Goal: Task Accomplishment & Management: Manage account settings

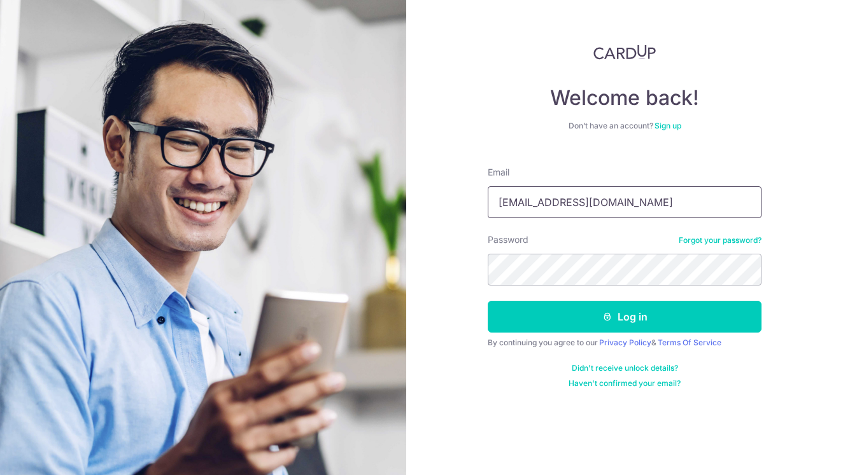
type input "yeam.wee.beng@gmail.com"
click at [624, 317] on button "Log in" at bounding box center [624, 317] width 274 height 32
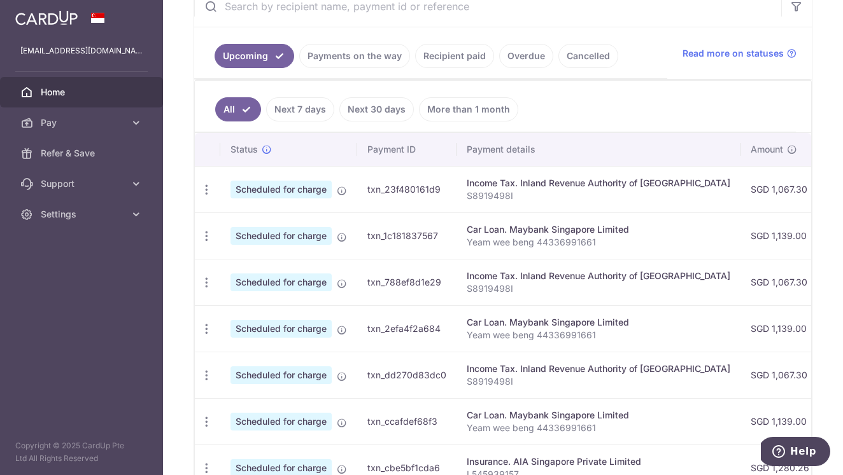
scroll to position [512, 0]
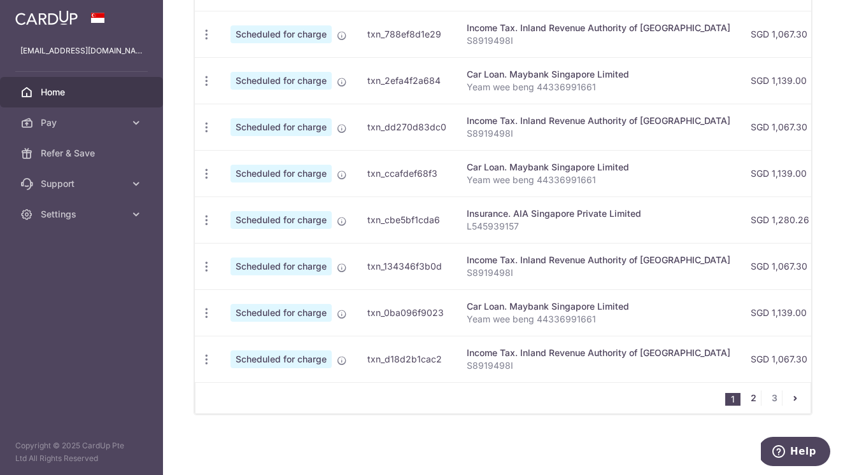
click at [748, 400] on link "2" at bounding box center [752, 398] width 15 height 15
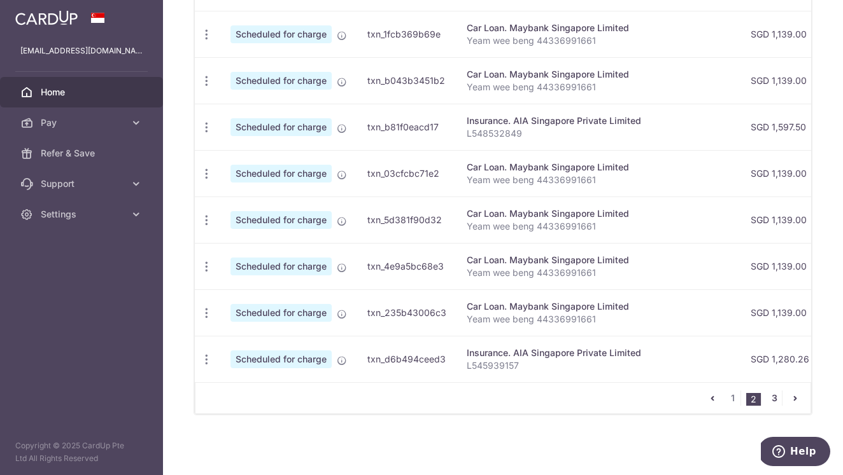
click at [773, 399] on link "3" at bounding box center [773, 398] width 15 height 15
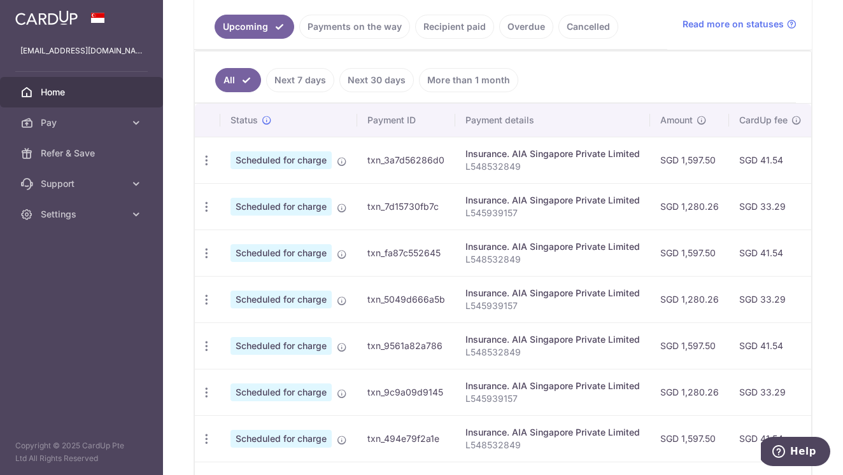
scroll to position [373, 0]
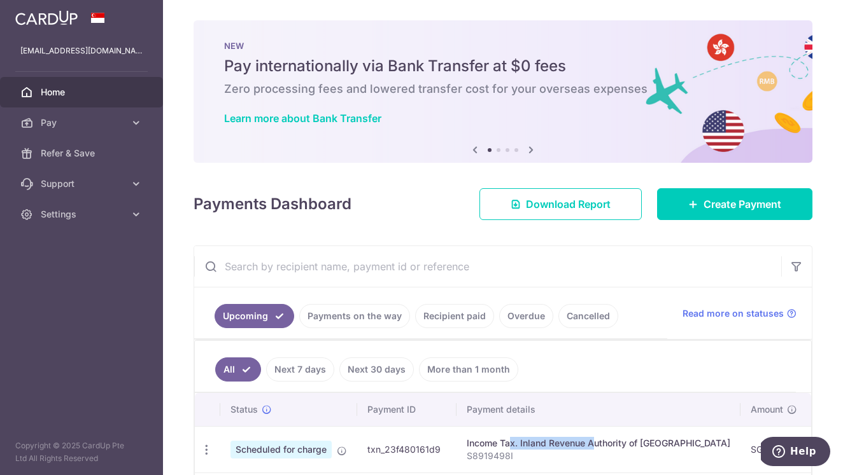
scroll to position [512, 0]
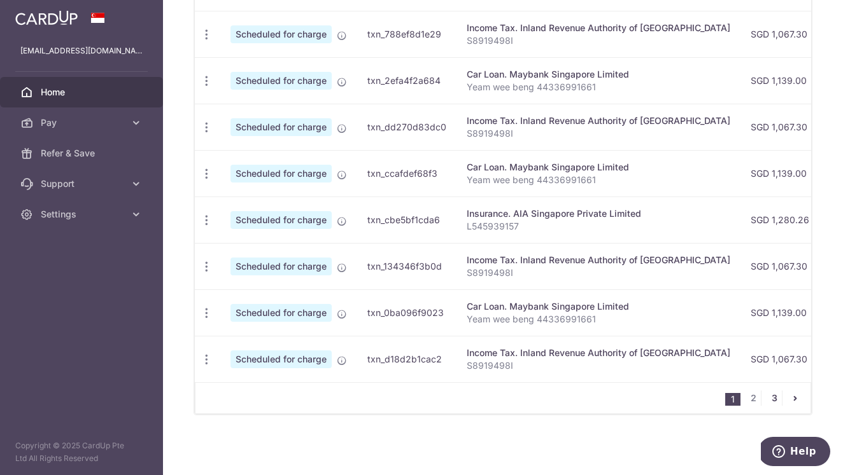
click at [769, 398] on link "3" at bounding box center [773, 398] width 15 height 15
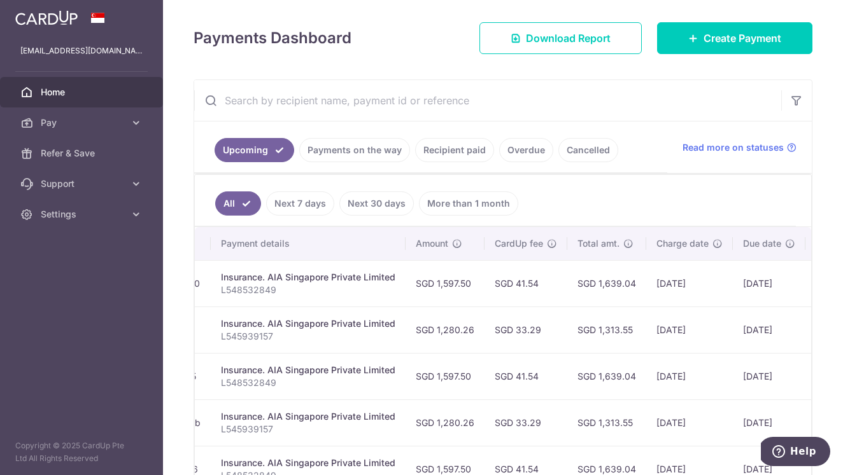
scroll to position [164, 0]
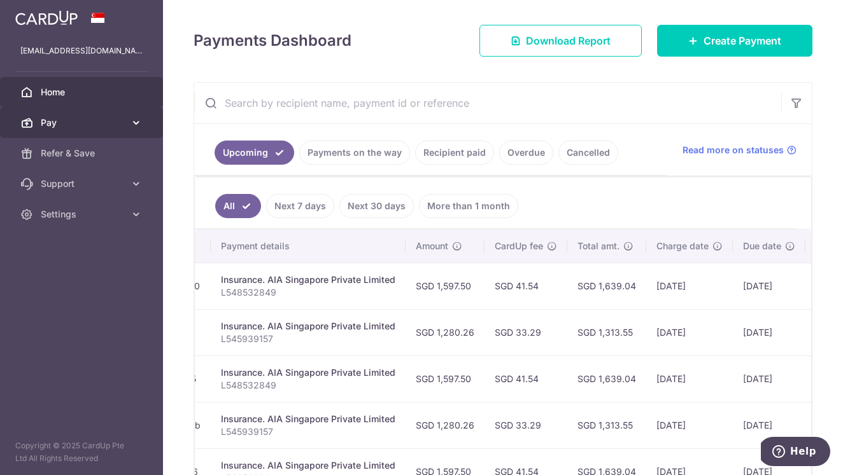
click at [91, 127] on span "Pay" at bounding box center [83, 122] width 84 height 13
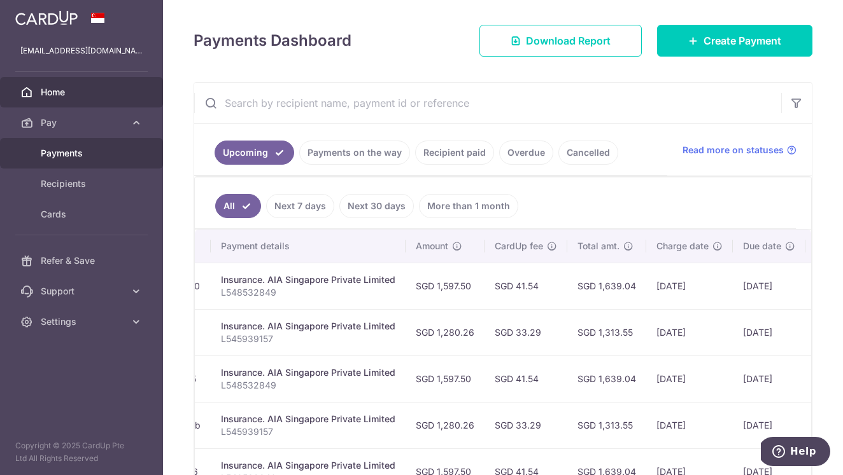
click at [93, 151] on span "Payments" at bounding box center [83, 153] width 84 height 13
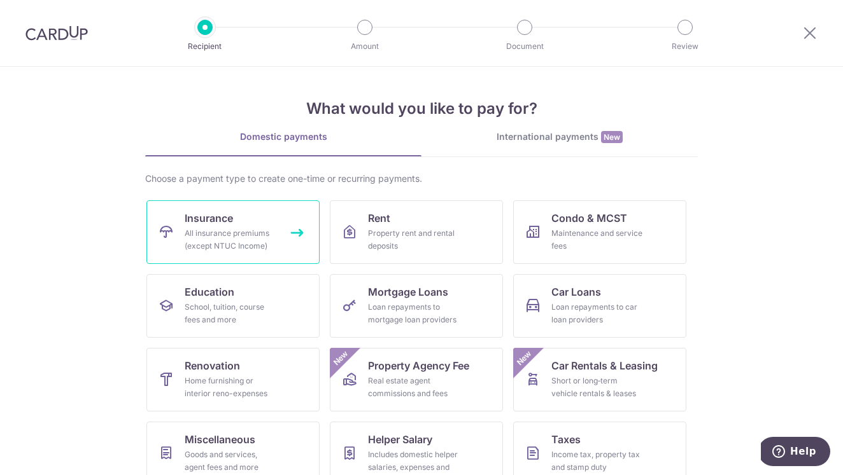
click at [260, 228] on div "All insurance premiums (except NTUC Income)" at bounding box center [231, 239] width 92 height 25
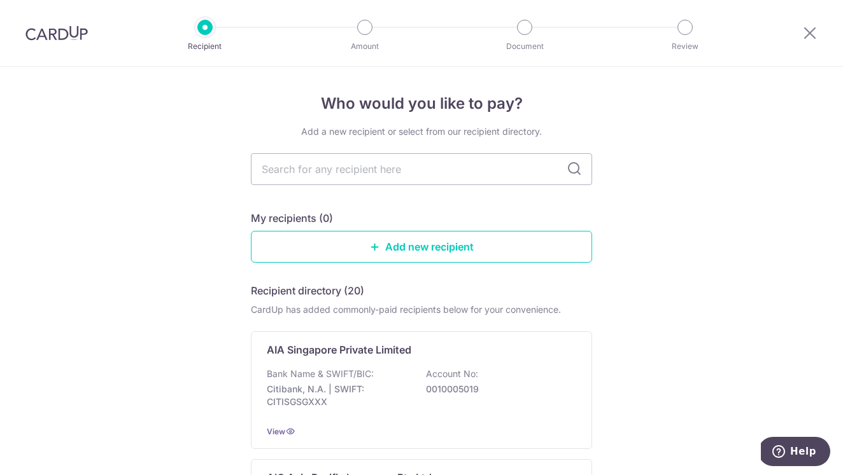
scroll to position [24, 0]
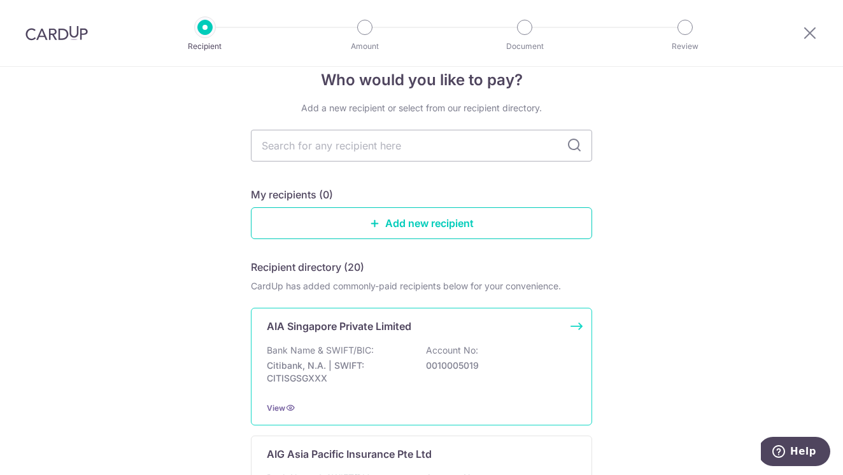
click at [399, 338] on div "AIA Singapore Private Limited Bank Name & SWIFT/BIC: Citibank, N.A. | SWIFT: CI…" at bounding box center [421, 367] width 341 height 118
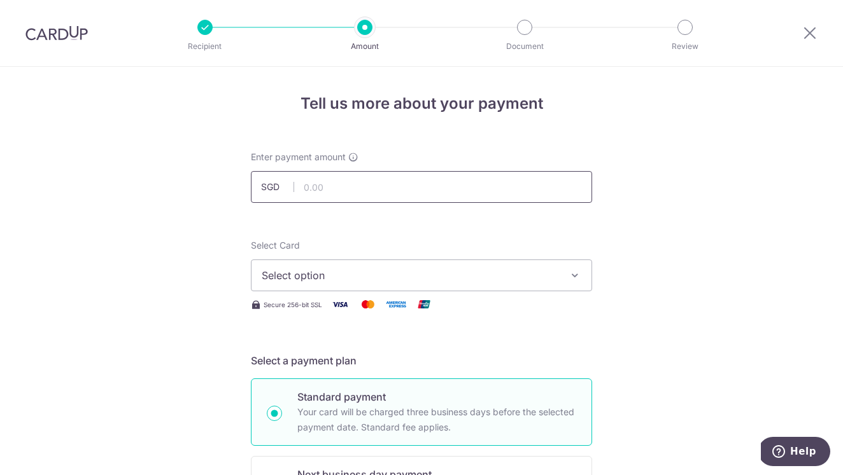
click at [398, 181] on input "text" at bounding box center [421, 187] width 341 height 32
type input "3,259.00"
click at [545, 277] on span "Select option" at bounding box center [410, 275] width 297 height 15
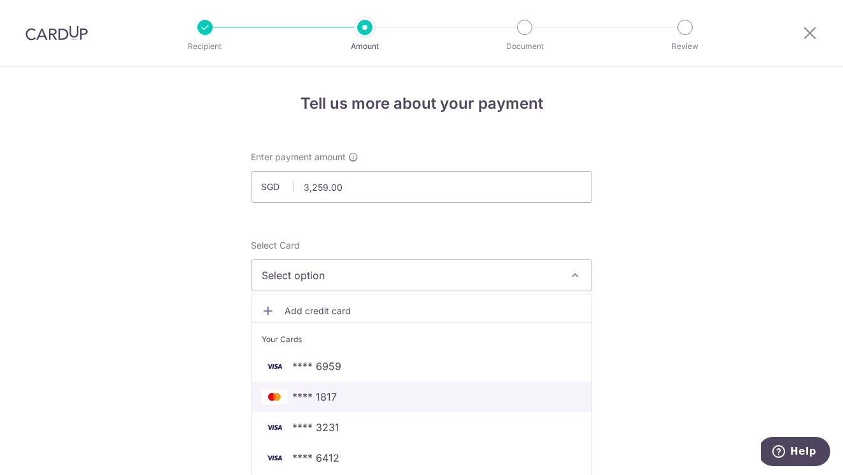
scroll to position [24, 0]
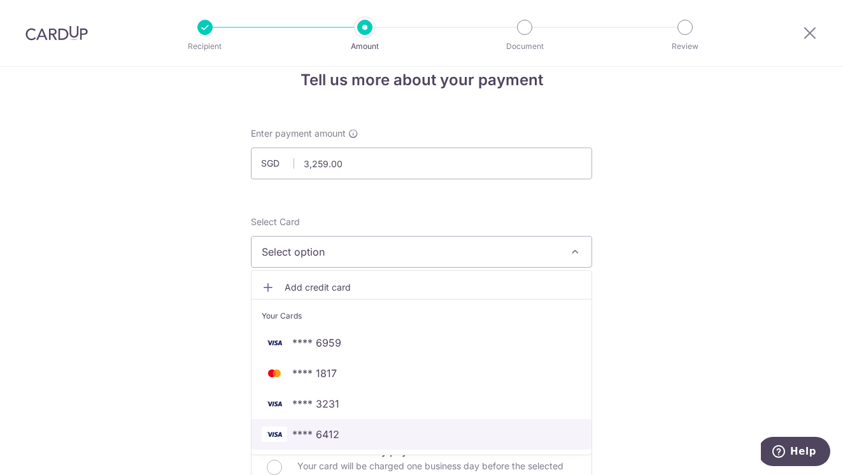
click at [468, 430] on span "**** 6412" at bounding box center [421, 434] width 319 height 15
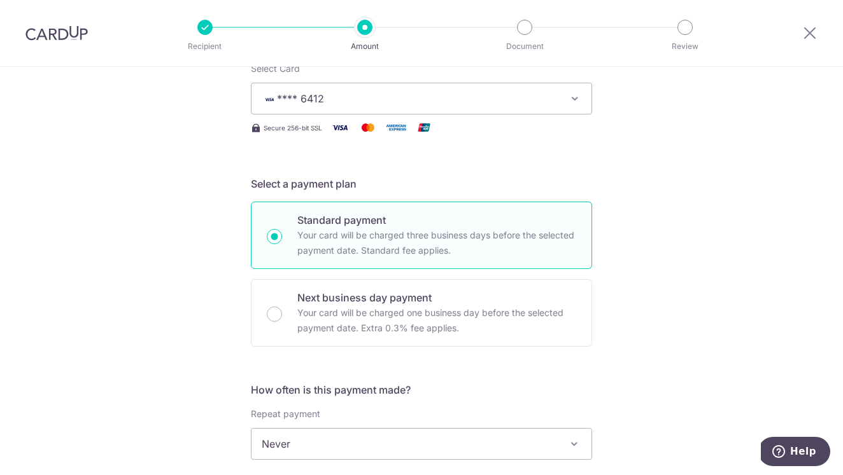
scroll to position [405, 0]
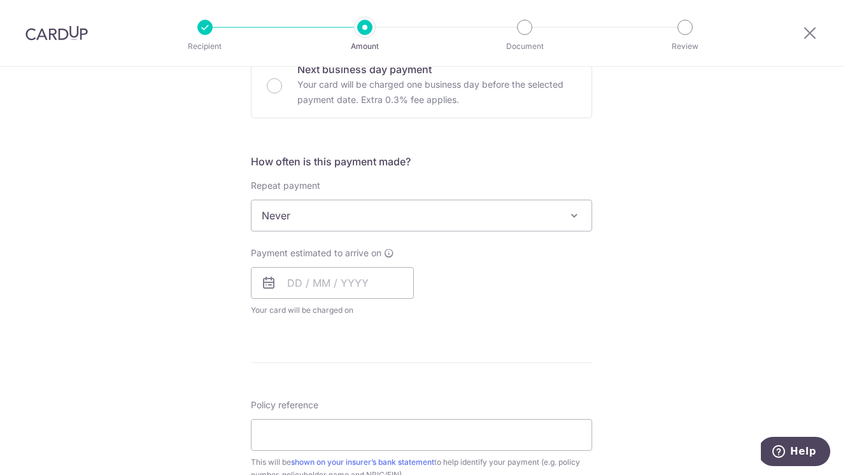
click at [490, 217] on span "Never" at bounding box center [421, 215] width 340 height 31
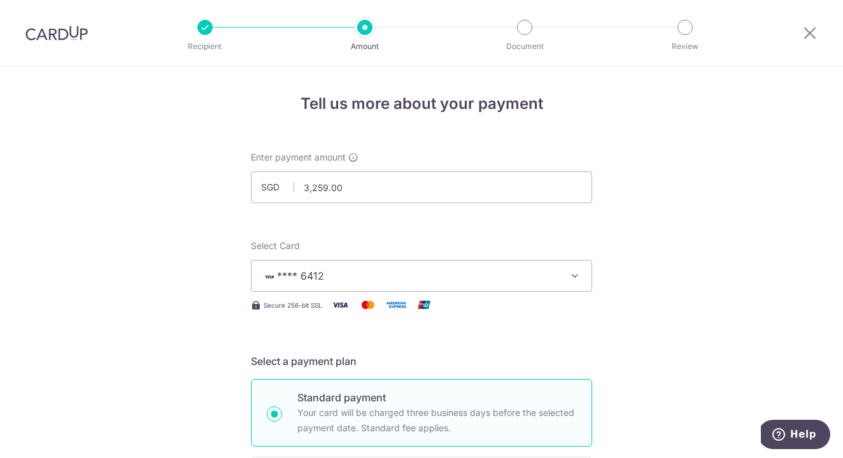
scroll to position [265, 0]
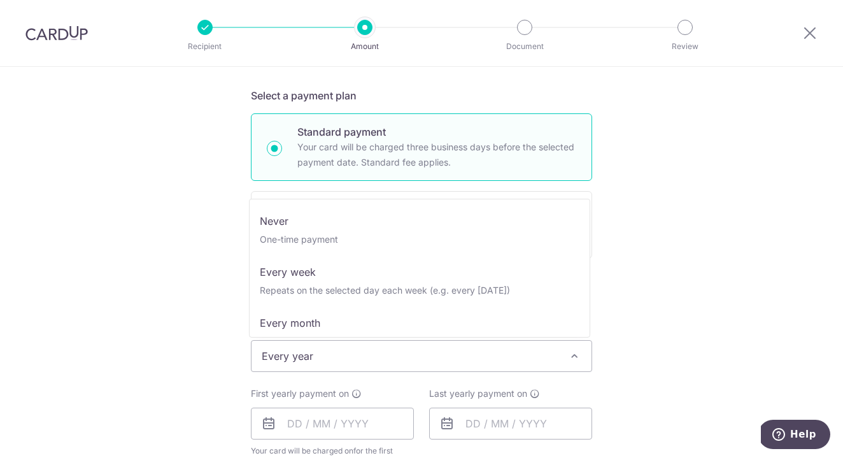
click at [350, 351] on span "Every year" at bounding box center [421, 355] width 340 height 31
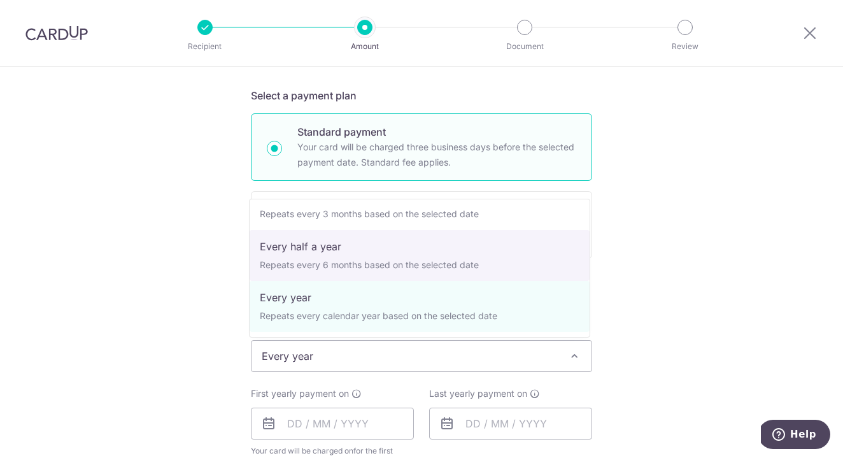
scroll to position [0, 0]
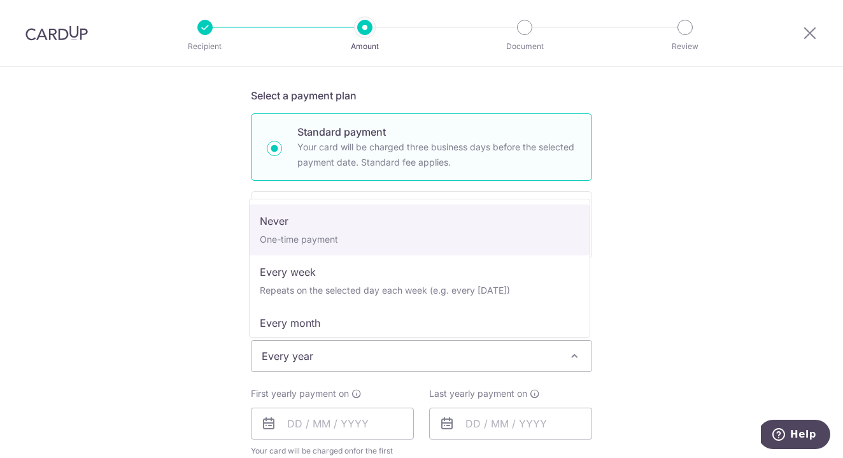
select select "1"
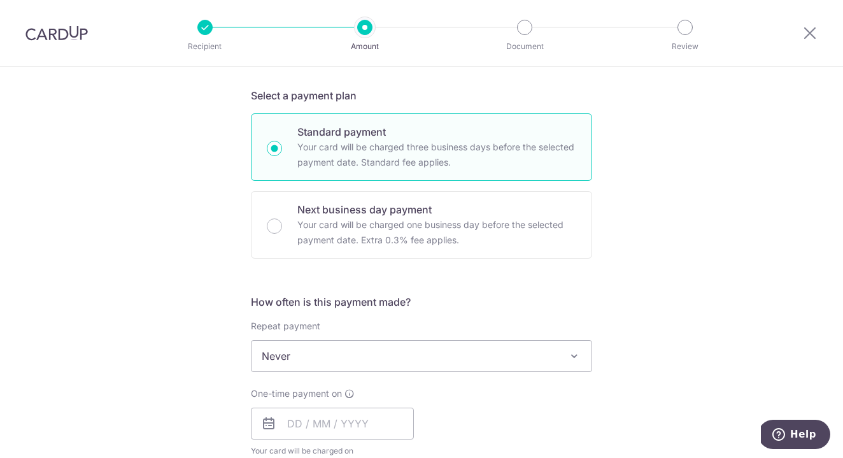
scroll to position [392, 0]
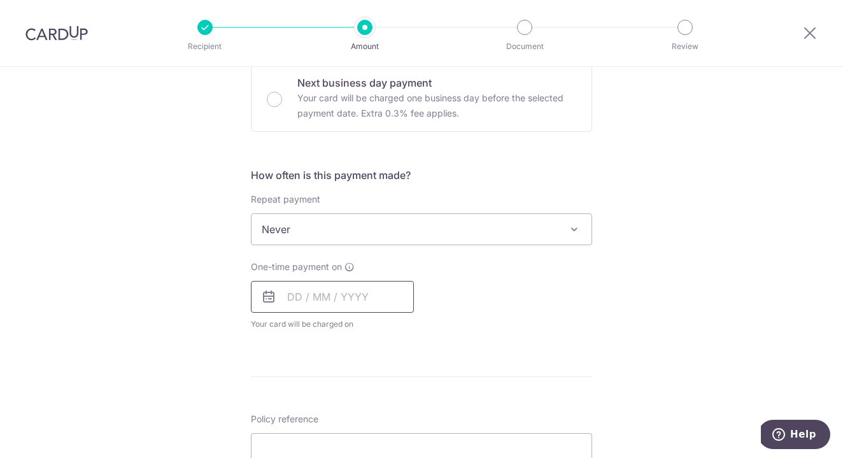
click at [327, 292] on input "text" at bounding box center [332, 297] width 163 height 32
click at [327, 437] on link "16" at bounding box center [328, 438] width 20 height 20
type input "16/09/2025"
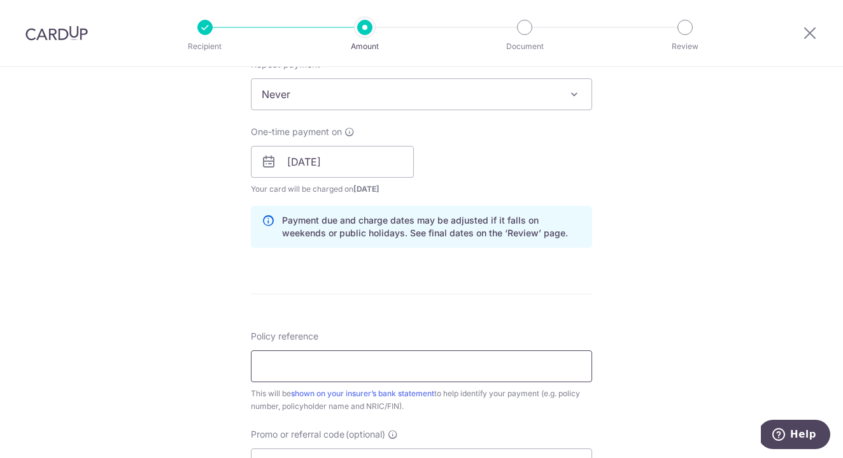
scroll to position [762, 0]
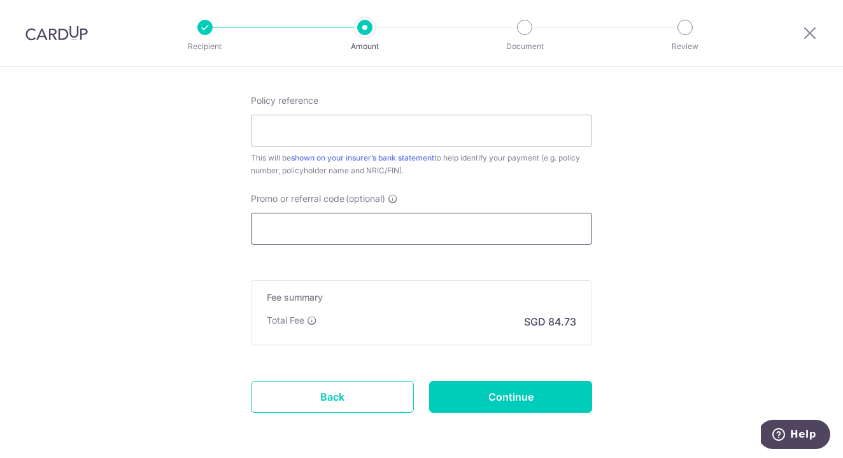
click at [361, 239] on input "Promo or referral code (optional)" at bounding box center [421, 229] width 341 height 32
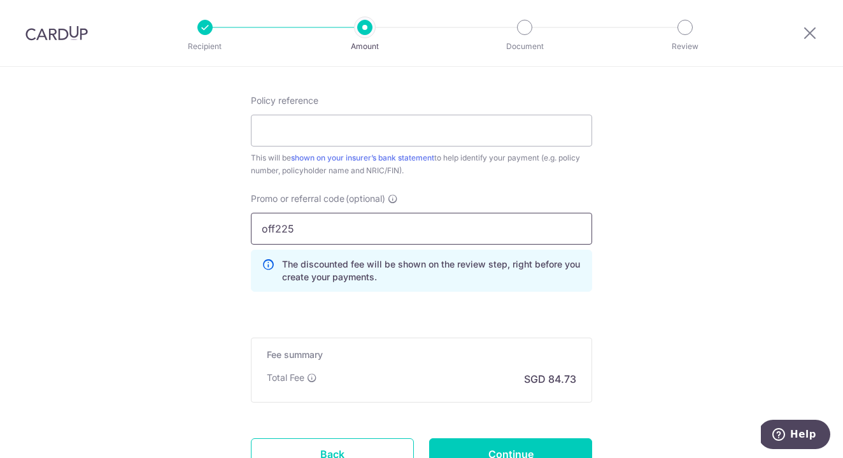
type input "off225"
click at [327, 137] on input "Policy reference" at bounding box center [421, 131] width 341 height 32
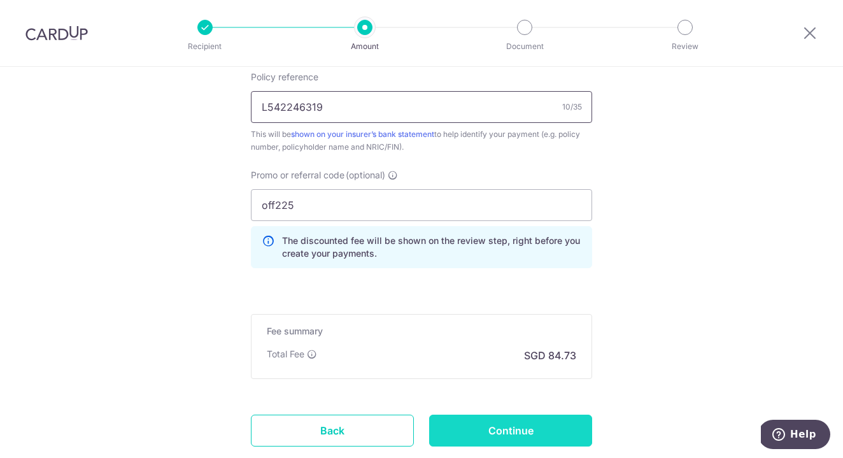
type input "L542246319"
click at [529, 434] on input "Continue" at bounding box center [510, 430] width 163 height 32
type input "Create Schedule"
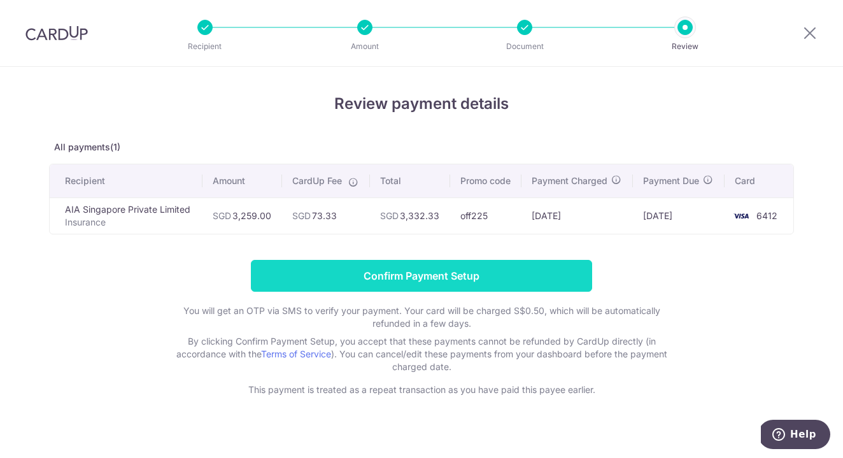
click at [431, 269] on input "Confirm Payment Setup" at bounding box center [421, 276] width 341 height 32
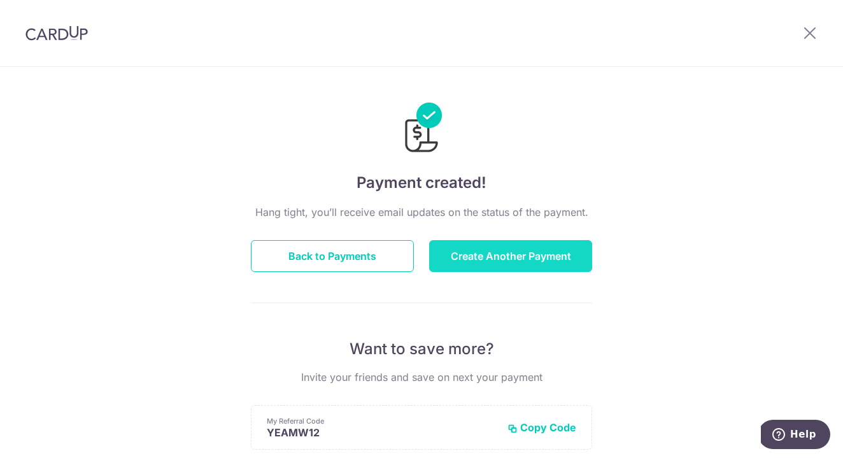
click at [498, 255] on button "Create Another Payment" at bounding box center [510, 256] width 163 height 32
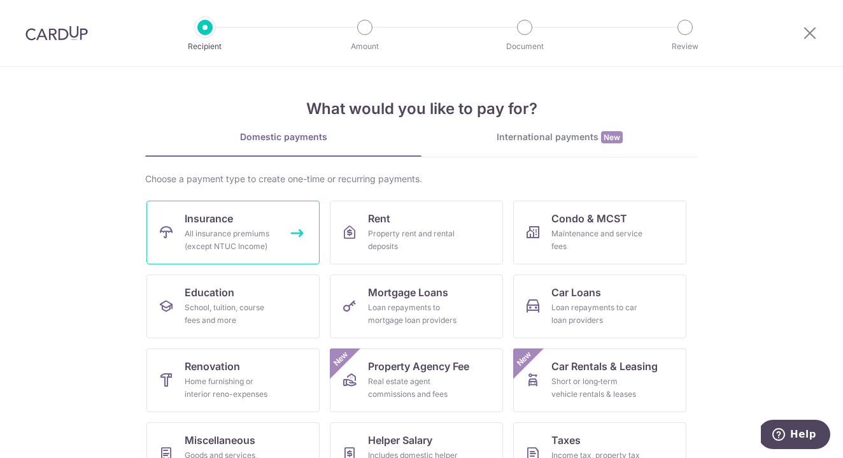
click at [271, 249] on div "All insurance premiums (except NTUC Income)" at bounding box center [231, 239] width 92 height 25
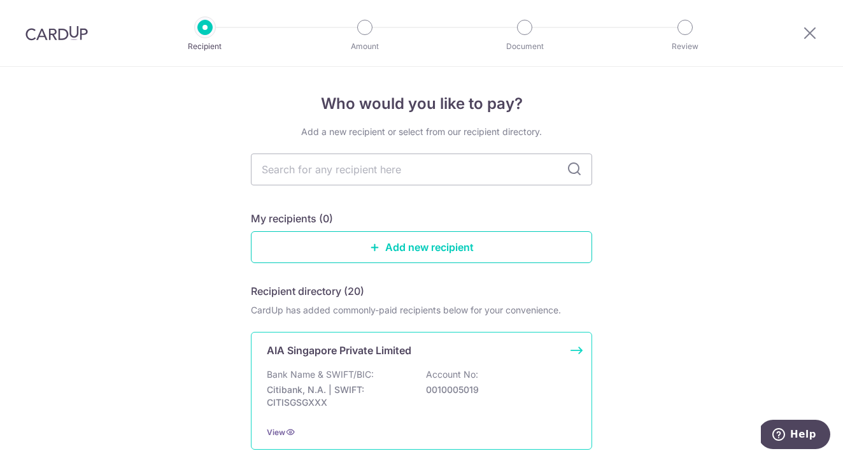
click at [388, 352] on p "AIA Singapore Private Limited" at bounding box center [339, 349] width 144 height 15
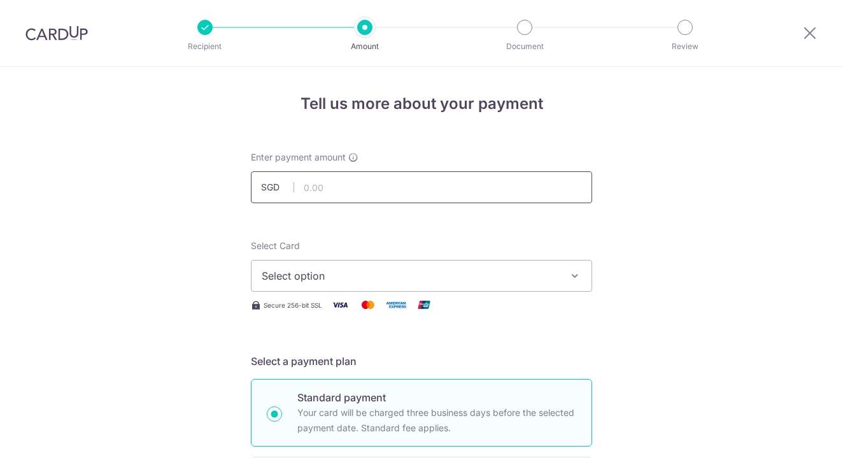
click at [379, 193] on input "text" at bounding box center [421, 187] width 341 height 32
type input "374.74"
click at [501, 282] on span "Select option" at bounding box center [410, 275] width 297 height 15
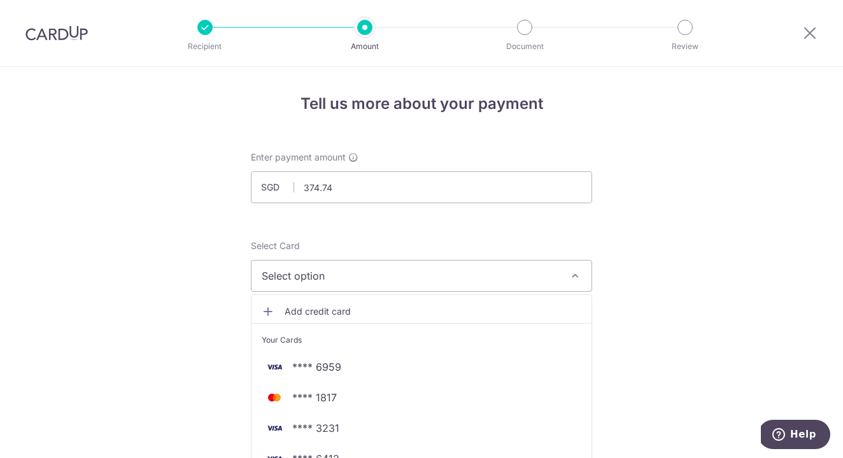
scroll to position [129, 0]
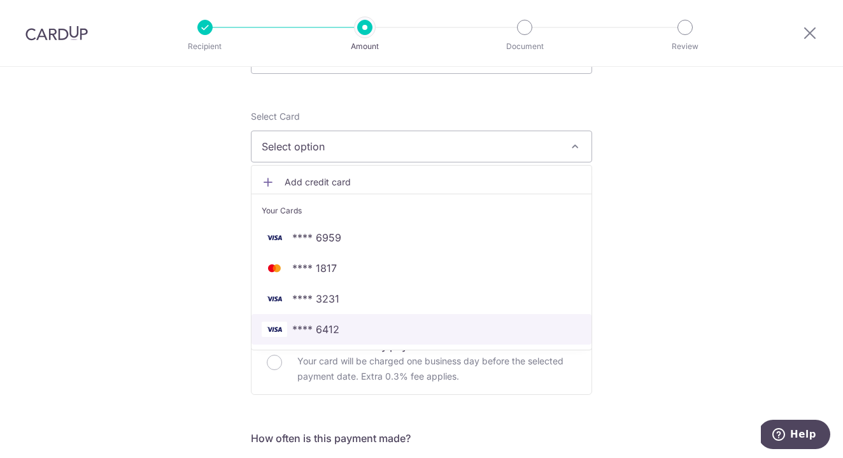
click at [408, 328] on span "**** 6412" at bounding box center [421, 328] width 319 height 15
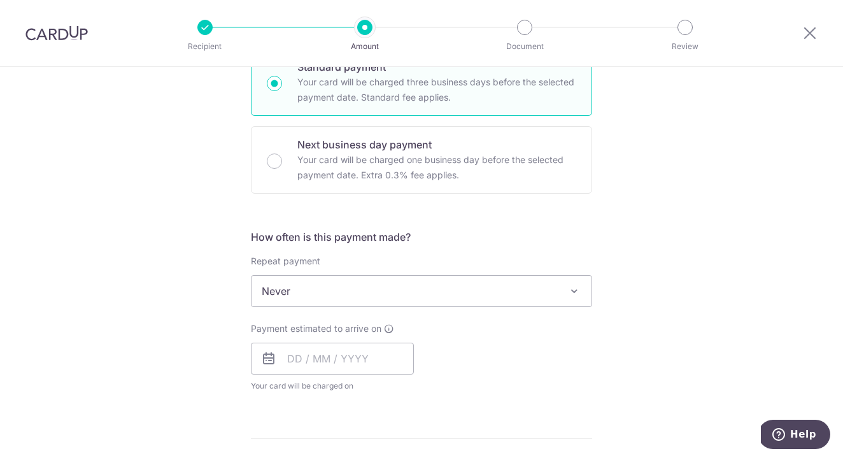
scroll to position [351, 0]
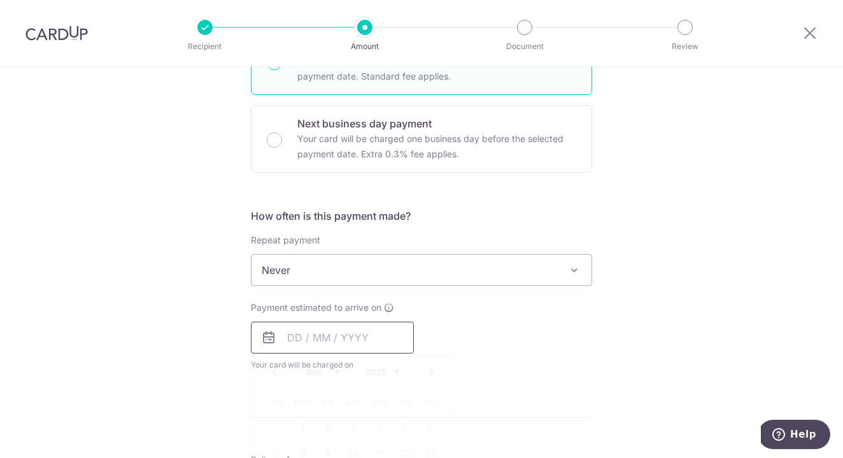
click at [384, 333] on input "text" at bounding box center [332, 337] width 163 height 32
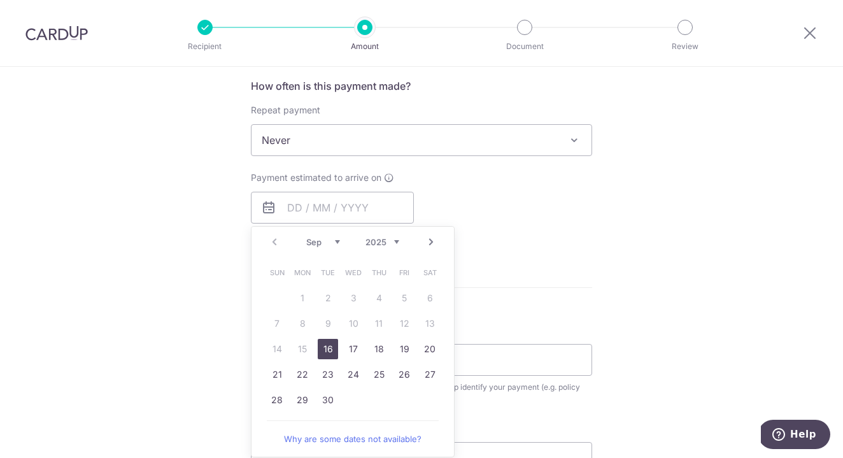
click at [332, 356] on link "16" at bounding box center [328, 349] width 20 height 20
type input "[DATE]"
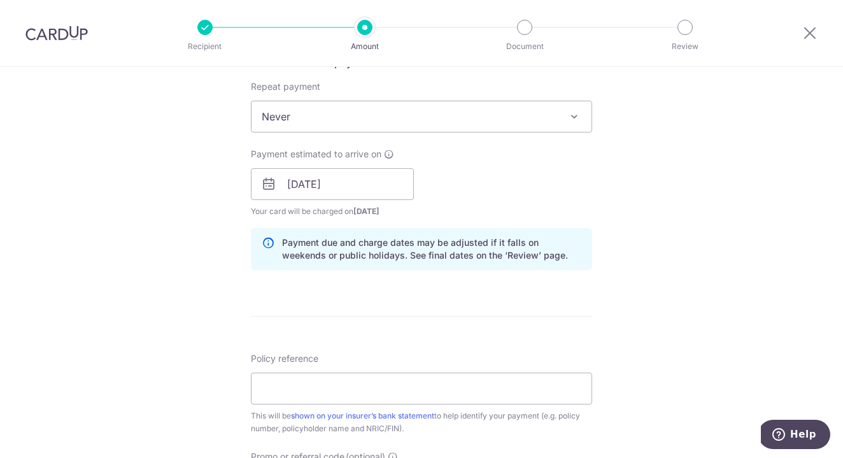
scroll to position [584, 0]
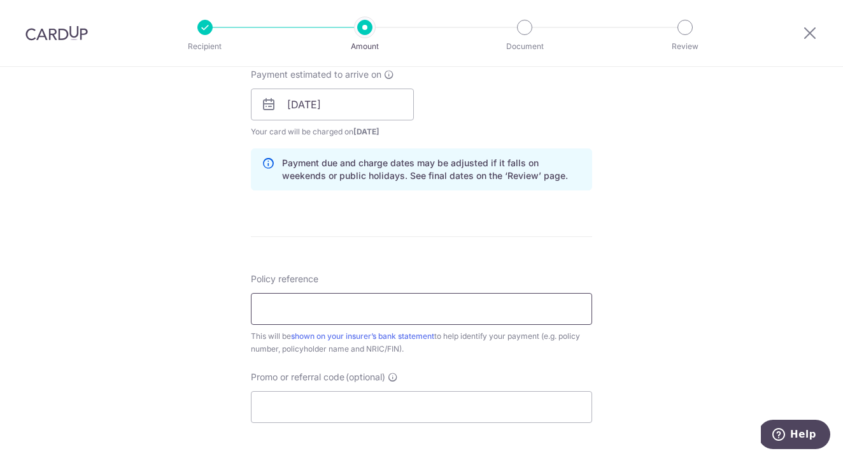
click at [409, 318] on input "Policy reference" at bounding box center [421, 309] width 341 height 32
drag, startPoint x: 330, startPoint y: 303, endPoint x: 193, endPoint y: 316, distance: 138.1
click at [193, 316] on div "Tell us more about your payment Enter payment amount SGD 374.74 374.74 Select C…" at bounding box center [421, 84] width 843 height 1203
drag, startPoint x: 332, startPoint y: 313, endPoint x: 253, endPoint y: 316, distance: 79.0
click at [253, 316] on input "H242204499" at bounding box center [421, 309] width 341 height 32
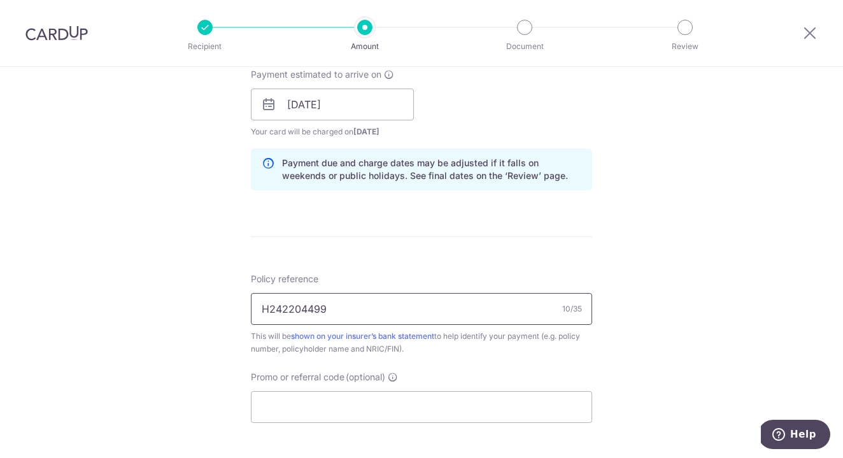
click at [258, 309] on input "H242204499" at bounding box center [421, 309] width 341 height 32
click at [270, 309] on input "H242204499" at bounding box center [421, 309] width 341 height 32
type input "E242204499"
click at [372, 407] on input "Promo or referral code (optional)" at bounding box center [421, 407] width 341 height 32
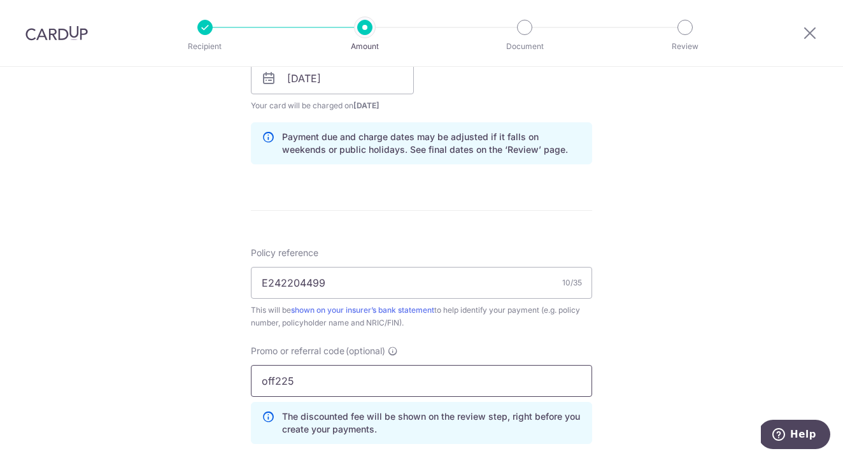
scroll to position [870, 0]
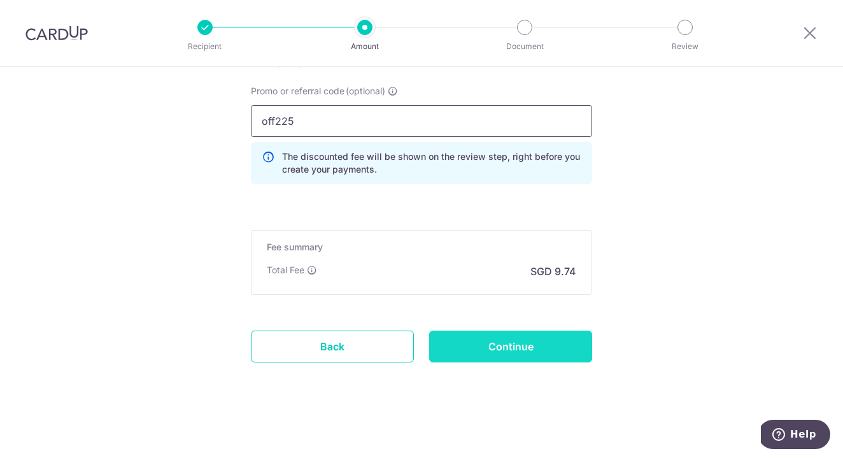
type input "off225"
click at [487, 352] on input "Continue" at bounding box center [510, 346] width 163 height 32
type input "Create Schedule"
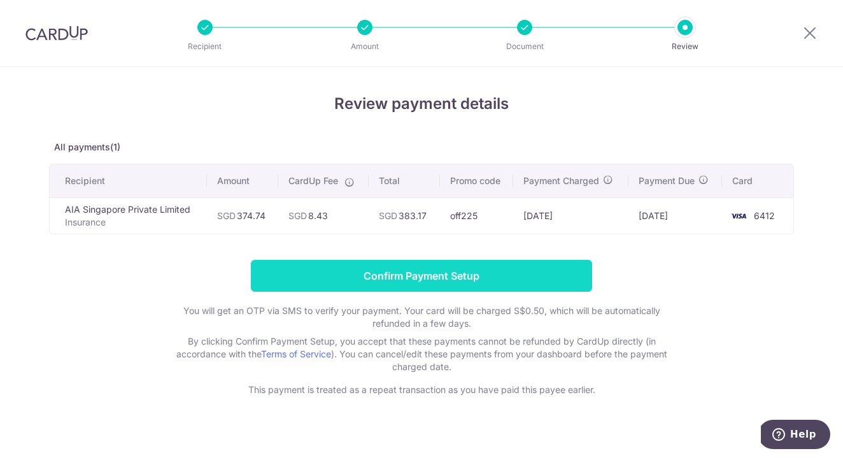
click at [443, 276] on input "Confirm Payment Setup" at bounding box center [421, 276] width 341 height 32
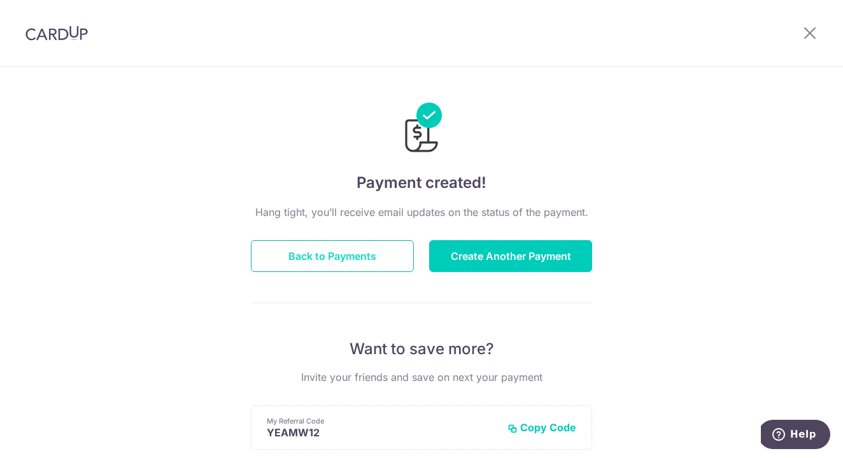
click at [371, 254] on button "Back to Payments" at bounding box center [332, 256] width 163 height 32
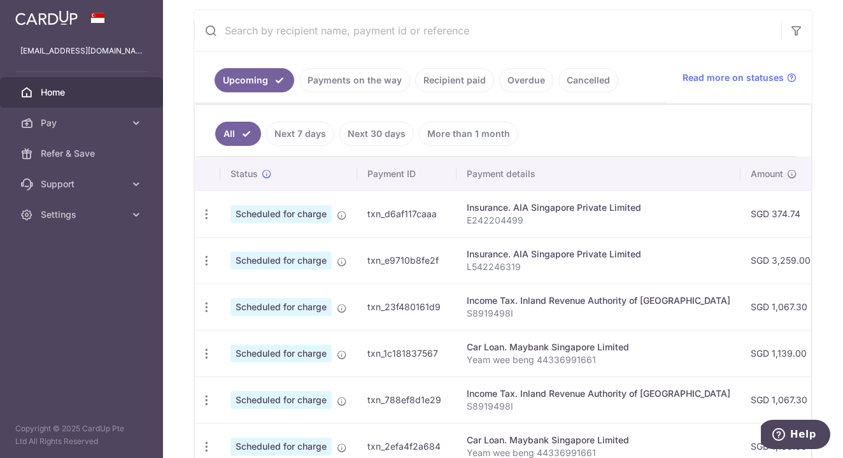
scroll to position [339, 0]
